Goal: Information Seeking & Learning: Learn about a topic

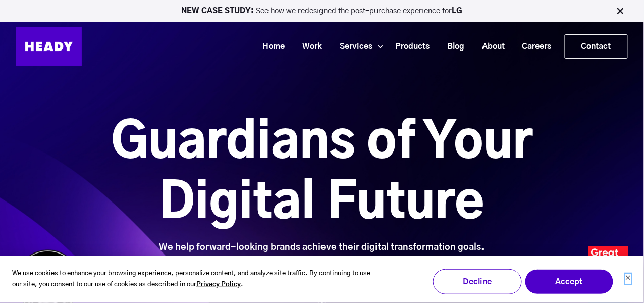
click at [626, 280] on icon "Dismiss cookie banner" at bounding box center [629, 278] width 6 height 6
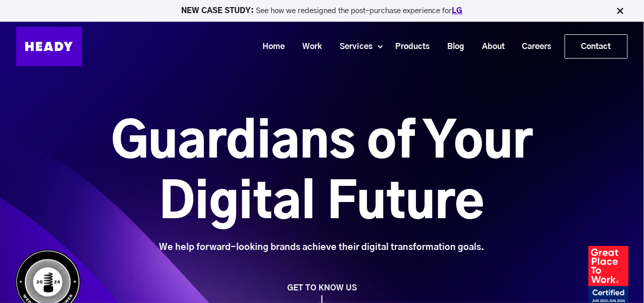
click at [458, 11] on link "LG" at bounding box center [458, 11] width 11 height 8
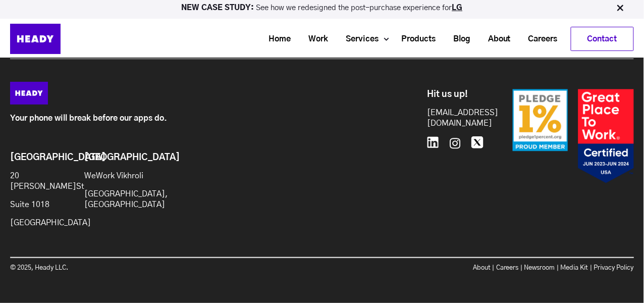
scroll to position [4460, 0]
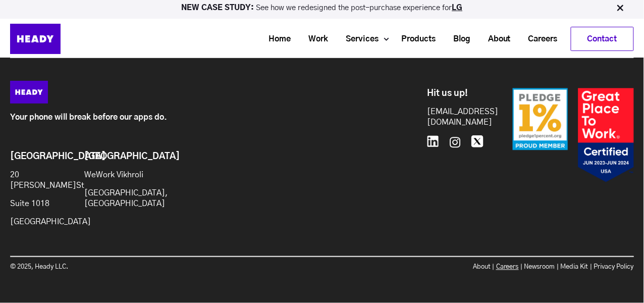
click at [504, 266] on link "Careers" at bounding box center [507, 267] width 23 height 7
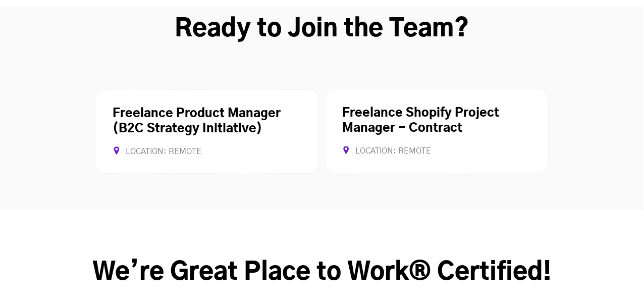
scroll to position [2704, 0]
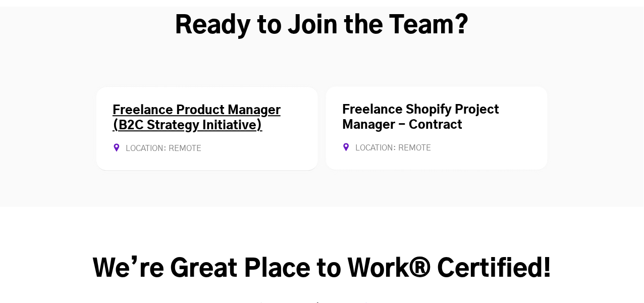
click at [185, 105] on link "Freelance Product Manager (B2C Strategy Initiative)" at bounding box center [197, 118] width 168 height 27
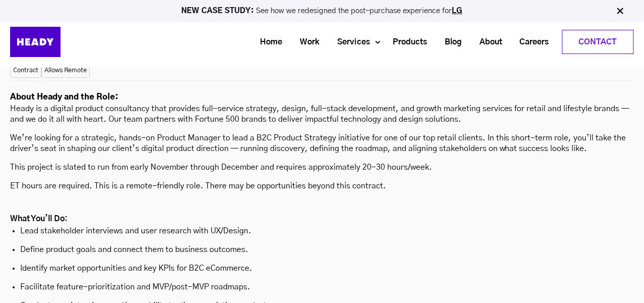
scroll to position [2719, 0]
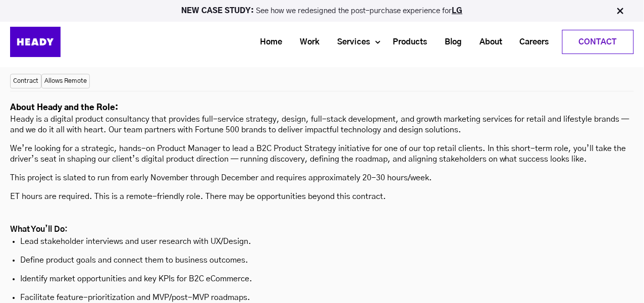
scroll to position [2699, 0]
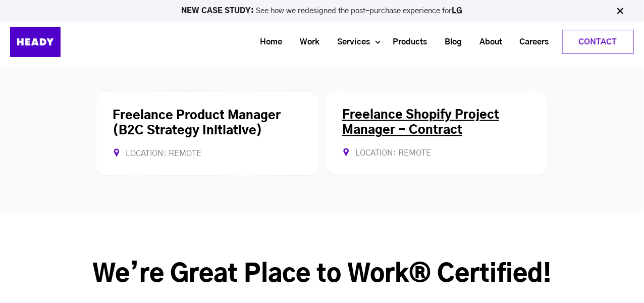
click at [357, 109] on link "Freelance Shopify Project Manager - Contract" at bounding box center [420, 122] width 157 height 27
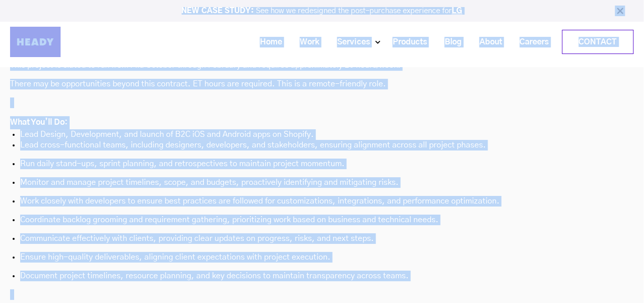
scroll to position [2815, 0]
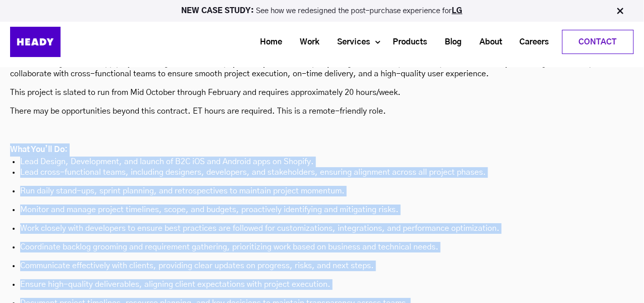
drag, startPoint x: 81, startPoint y: 130, endPoint x: 6, endPoint y: 118, distance: 76.3
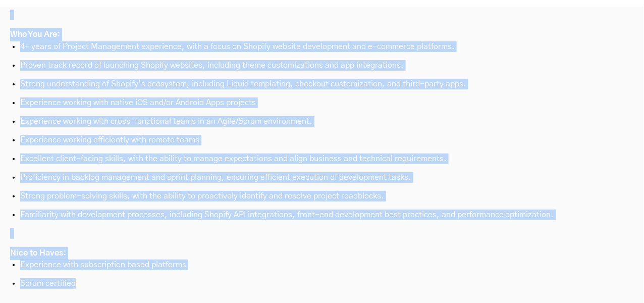
scroll to position [3124, 0]
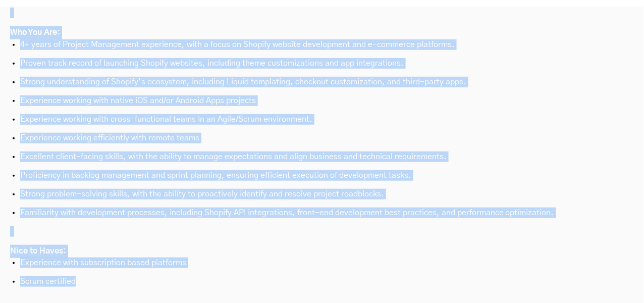
copy div "Lore Ips’do Si: Amet Consec, Adipiscinge, sed doeius te I3U lAB etd Magnaal eni…"
